Goal: Task Accomplishment & Management: Use online tool/utility

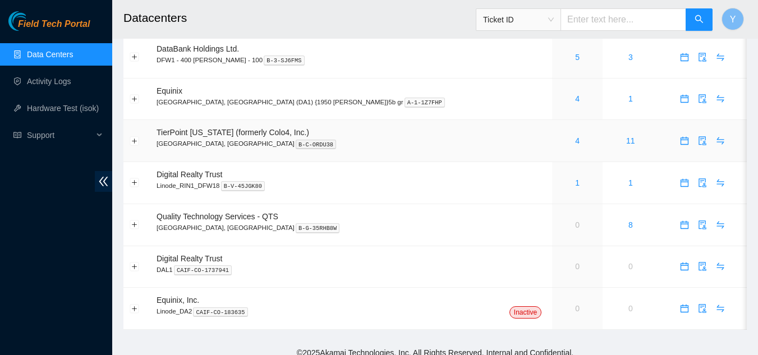
scroll to position [91, 0]
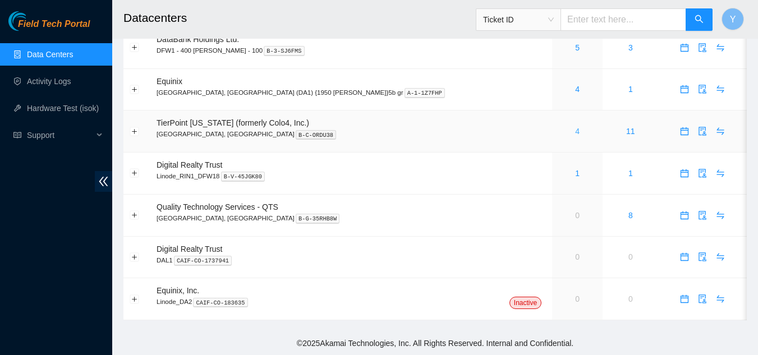
click at [575, 129] on link "4" at bounding box center [577, 131] width 4 height 9
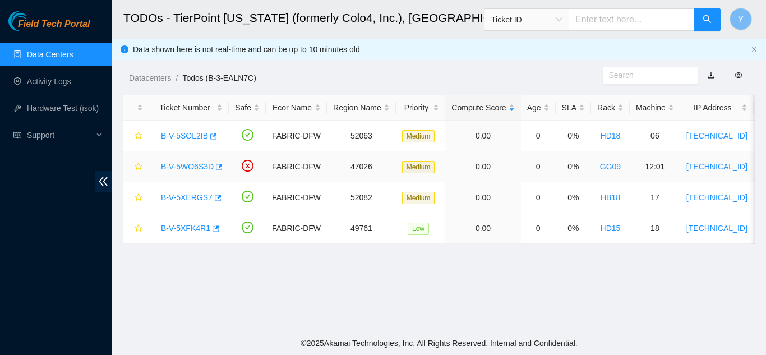
click at [187, 164] on link "B-V-5WO6S3D" at bounding box center [187, 166] width 53 height 9
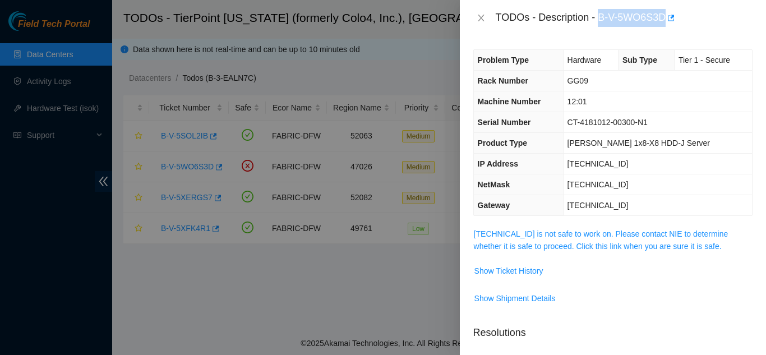
drag, startPoint x: 599, startPoint y: 19, endPoint x: 665, endPoint y: 20, distance: 65.6
click at [665, 20] on div "TODOs - Description - B-V-5WO6S3D" at bounding box center [624, 18] width 257 height 18
copy div "B-V-5WO6S3D"
click at [613, 300] on span "Show Shipment Details" at bounding box center [613, 298] width 278 height 18
drag, startPoint x: 600, startPoint y: 19, endPoint x: 664, endPoint y: 23, distance: 64.7
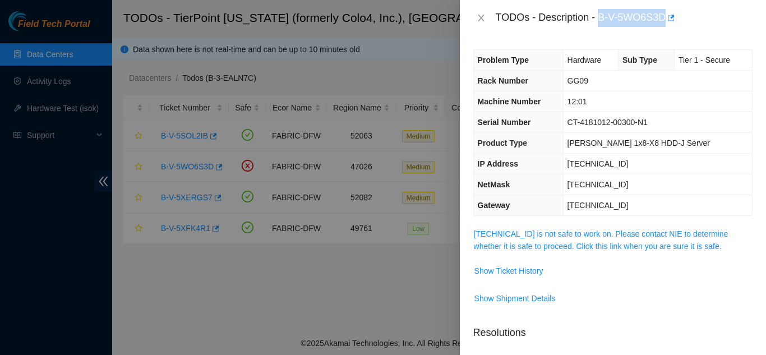
click at [664, 23] on div "TODOs - Description - B-V-5WO6S3D" at bounding box center [624, 18] width 257 height 18
copy div "B-V-5WO6S3D"
click at [522, 273] on span "Show Ticket History" at bounding box center [508, 271] width 69 height 12
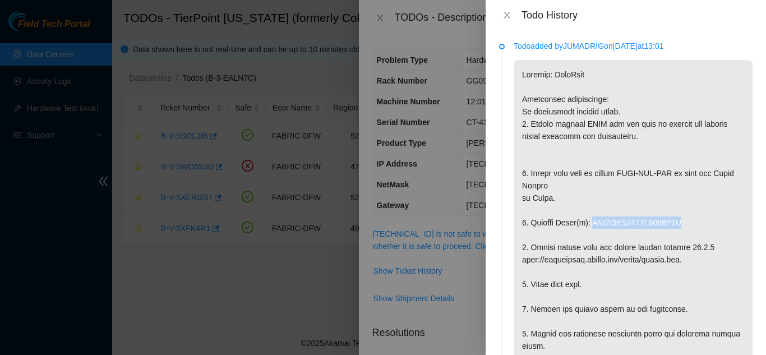
drag, startPoint x: 590, startPoint y: 223, endPoint x: 680, endPoint y: 221, distance: 90.3
copy p "WFK0X8KY0000E8428A9W"
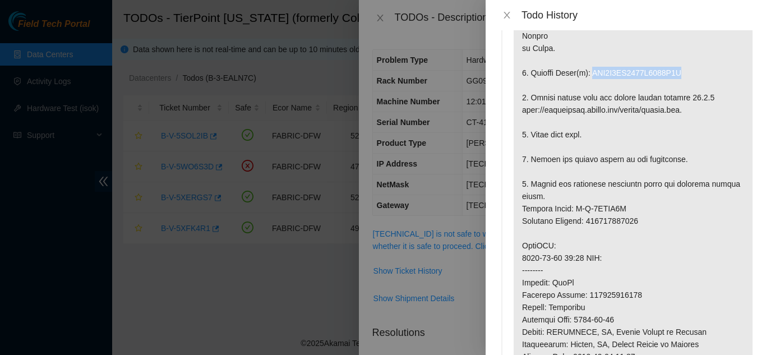
scroll to position [168, 0]
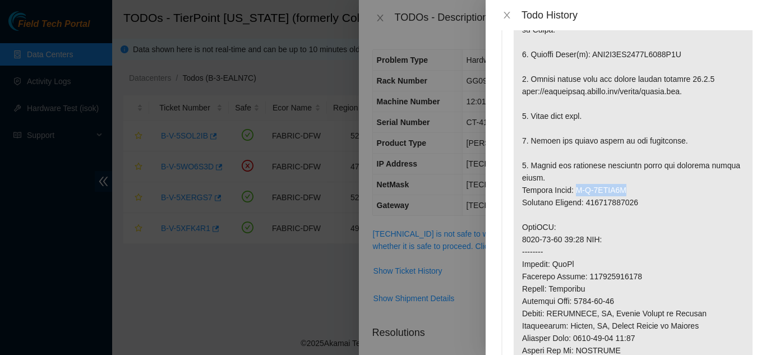
drag, startPoint x: 573, startPoint y: 190, endPoint x: 629, endPoint y: 194, distance: 56.3
click at [629, 194] on p at bounding box center [633, 227] width 239 height 671
copy p "B-V-5WWNS2S"
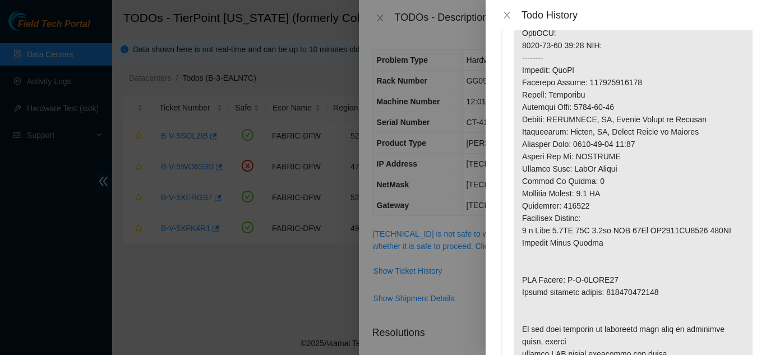
scroll to position [393, 0]
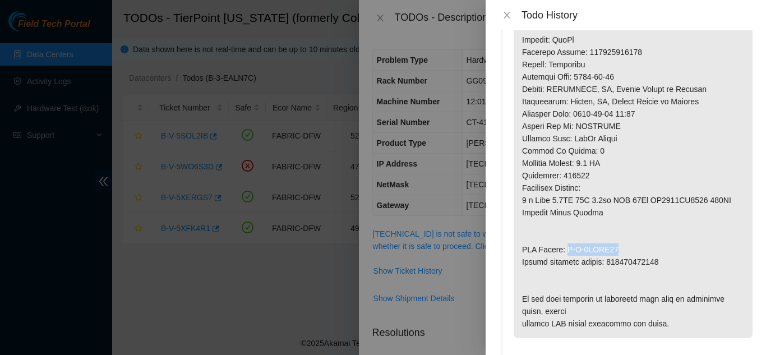
drag, startPoint x: 568, startPoint y: 250, endPoint x: 624, endPoint y: 245, distance: 56.9
click at [624, 245] on p at bounding box center [633, 2] width 239 height 671
copy p "B-V-5WWNS31"
click at [508, 13] on icon "close" at bounding box center [507, 15] width 9 height 9
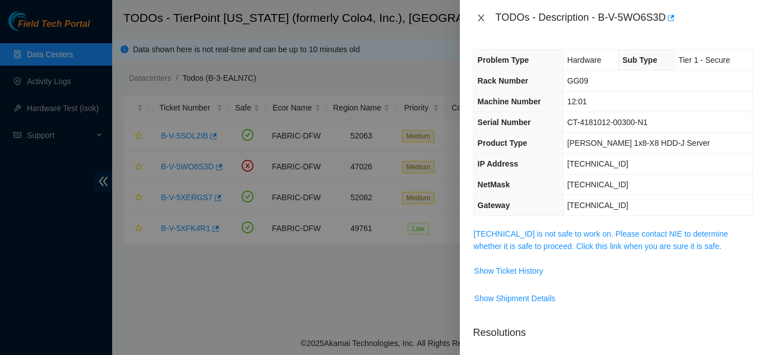
click at [480, 18] on icon "close" at bounding box center [481, 17] width 9 height 9
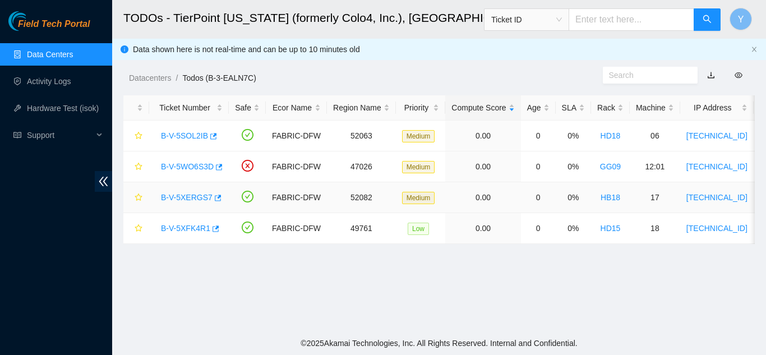
click at [178, 196] on link "B-V-5XERGS7" at bounding box center [187, 197] width 52 height 9
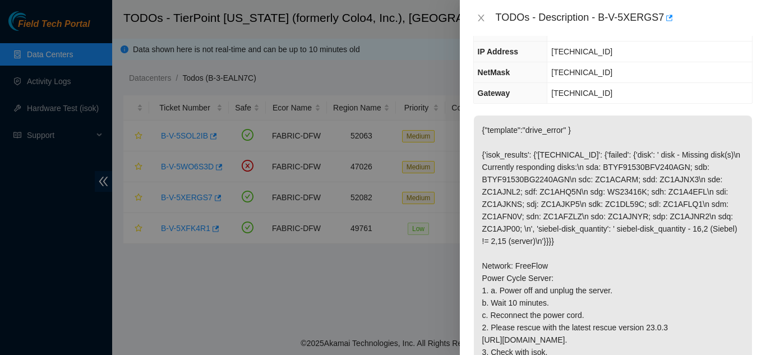
scroll to position [168, 0]
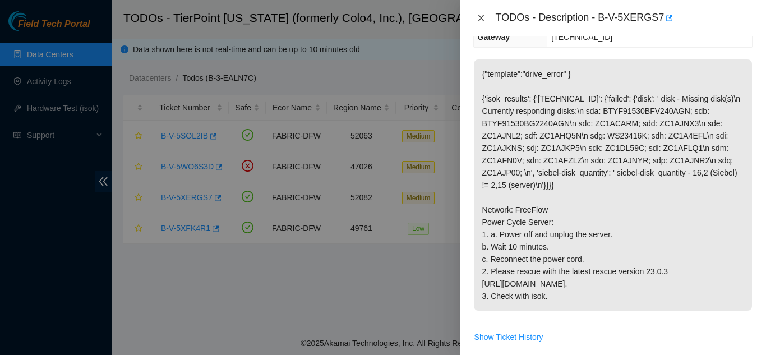
click at [483, 16] on icon "close" at bounding box center [481, 18] width 6 height 7
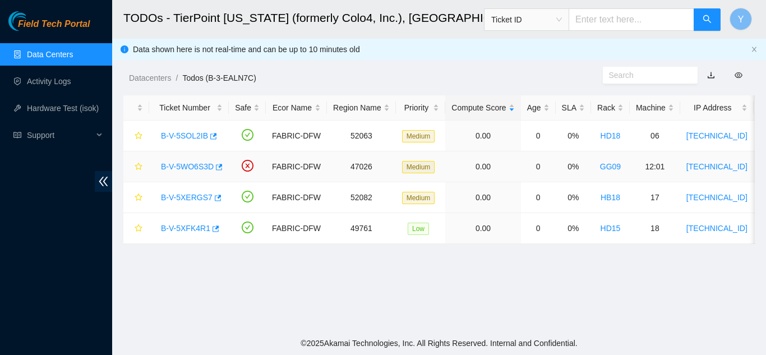
click at [200, 167] on link "B-V-5WO6S3D" at bounding box center [187, 166] width 53 height 9
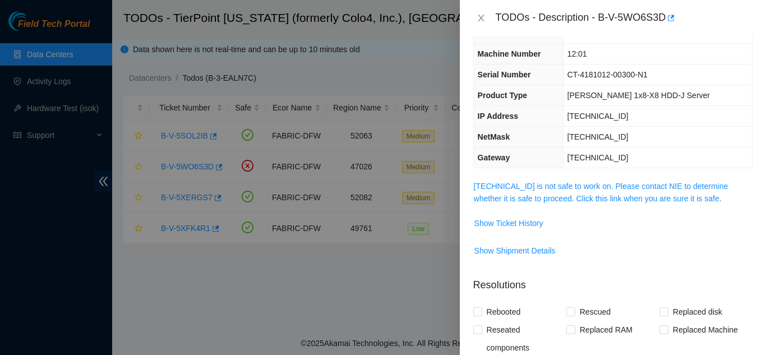
scroll to position [0, 0]
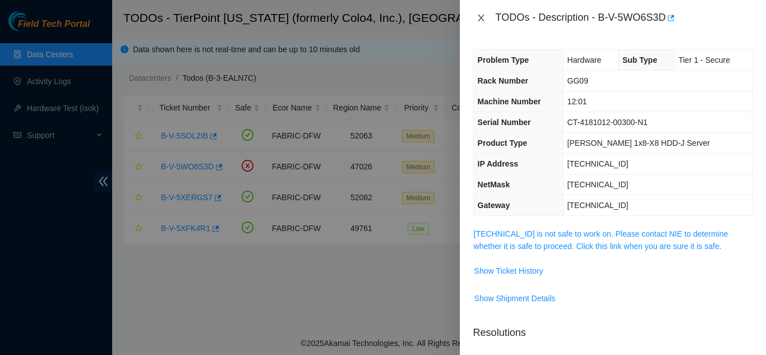
click at [480, 20] on icon "close" at bounding box center [481, 18] width 6 height 7
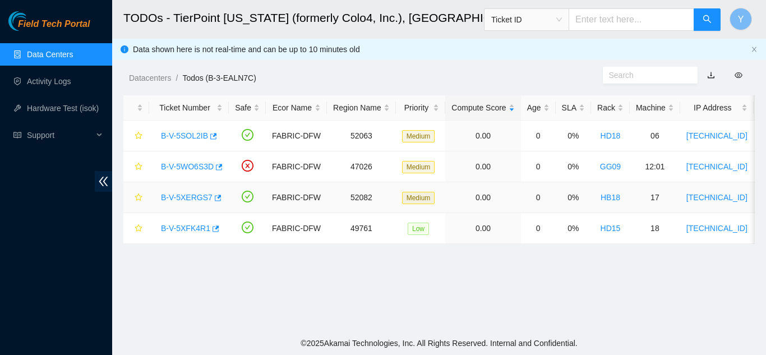
click at [193, 196] on link "B-V-5XERGS7" at bounding box center [187, 197] width 52 height 9
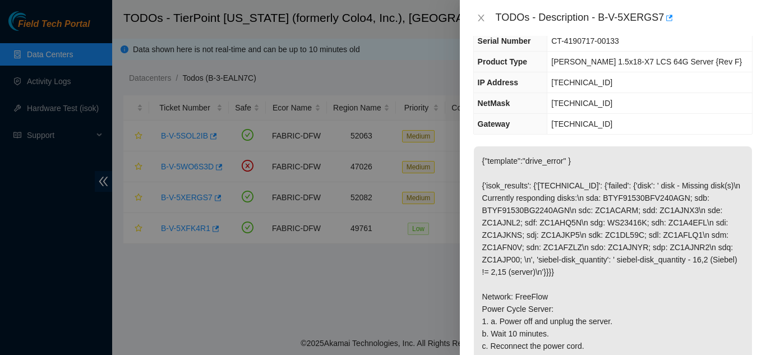
scroll to position [82, 0]
